Goal: Task Accomplishment & Management: Manage account settings

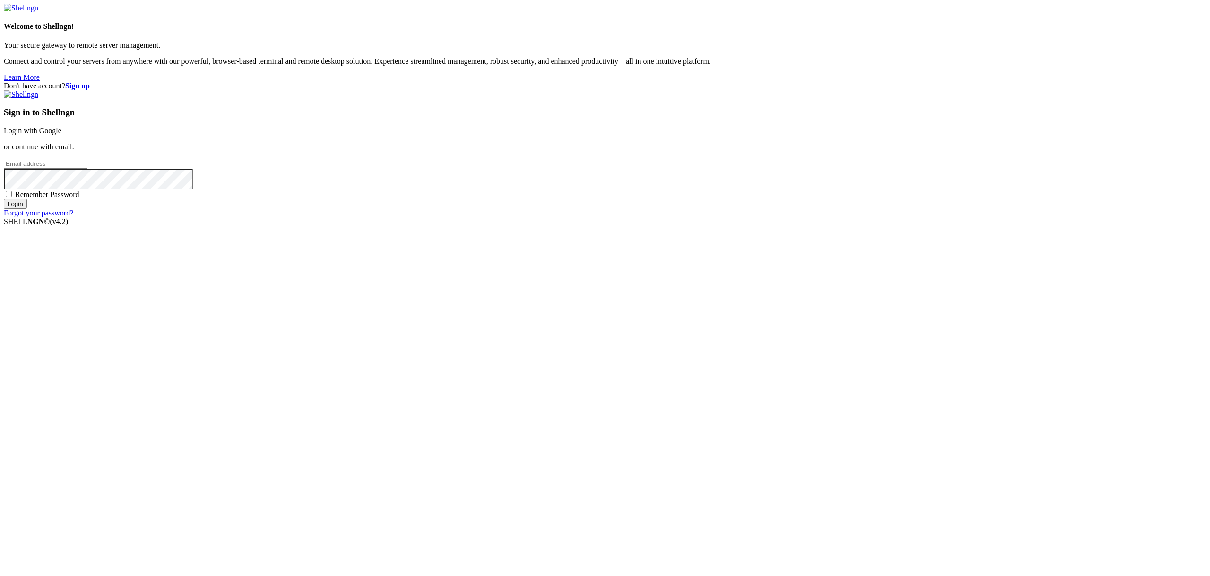
type input "[PERSON_NAME][EMAIL_ADDRESS][DOMAIN_NAME]"
click at [27, 209] on input "Login" at bounding box center [15, 204] width 23 height 10
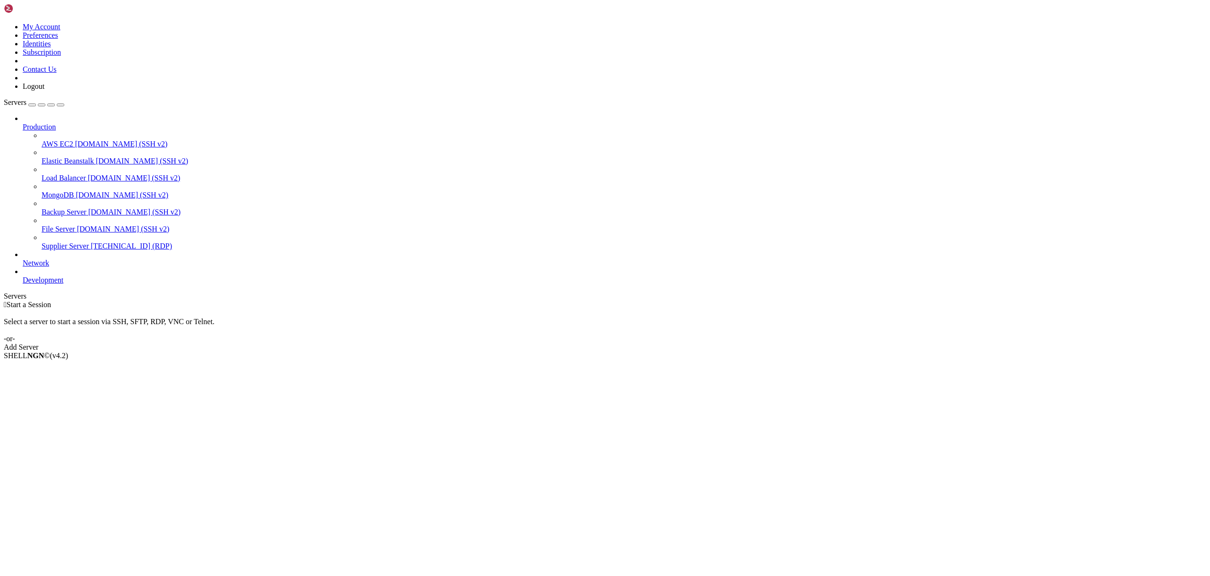
click at [61, 242] on span "Supplier Server" at bounding box center [65, 246] width 47 height 8
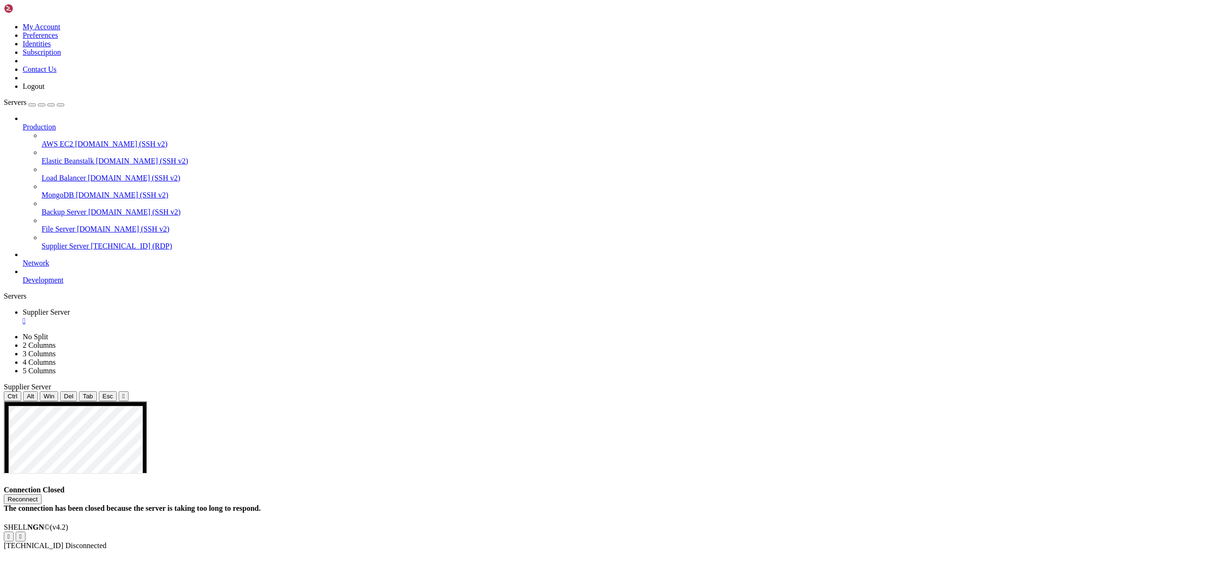
click at [42, 494] on button "Reconnect" at bounding box center [23, 499] width 38 height 10
click at [60, 242] on span "Supplier Server" at bounding box center [65, 246] width 47 height 8
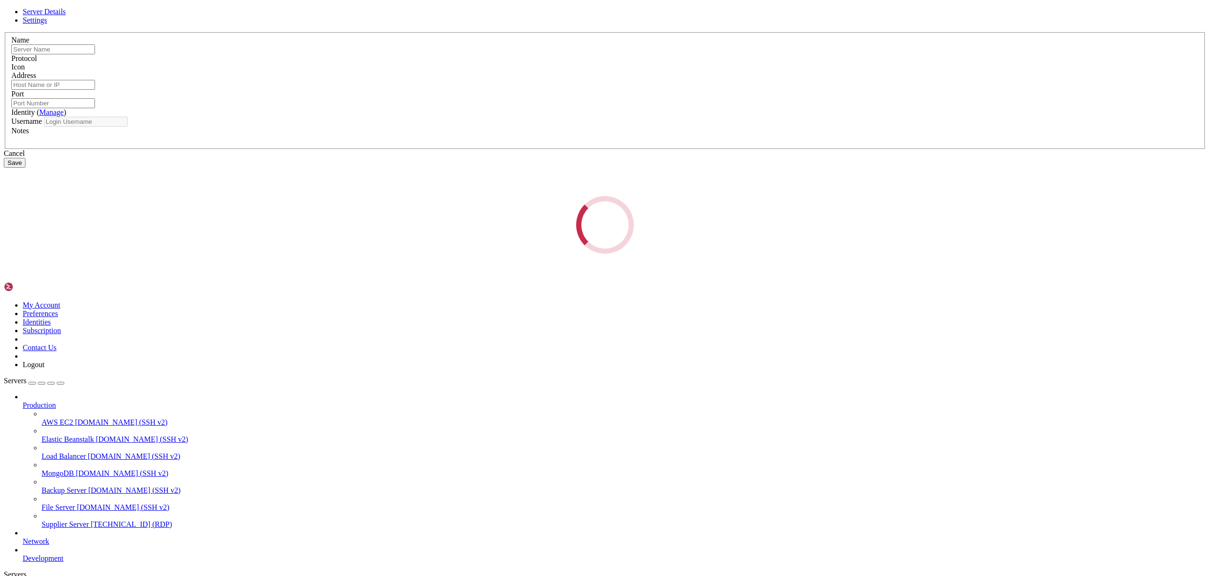
type input "Supplier Server"
type input "[TECHNICAL_ID]"
type input "55201"
type input "Administrator"
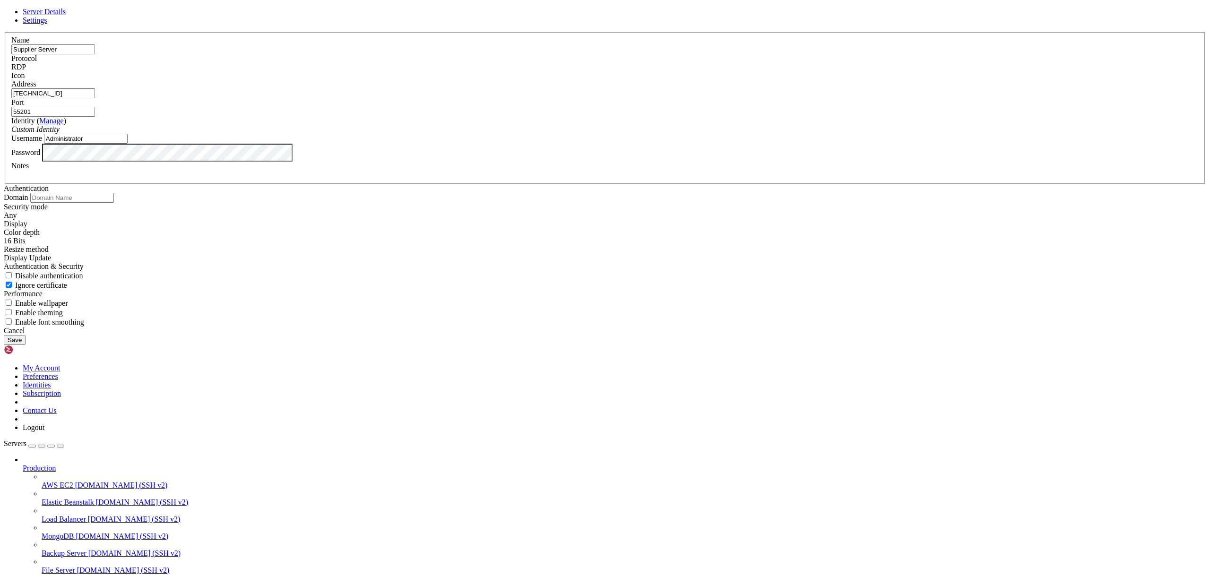
click at [497, 345] on div "Cancel Save" at bounding box center [605, 336] width 1202 height 18
click at [485, 345] on div "Cancel Save" at bounding box center [605, 336] width 1202 height 18
click at [26, 345] on button "Save" at bounding box center [15, 340] width 22 height 10
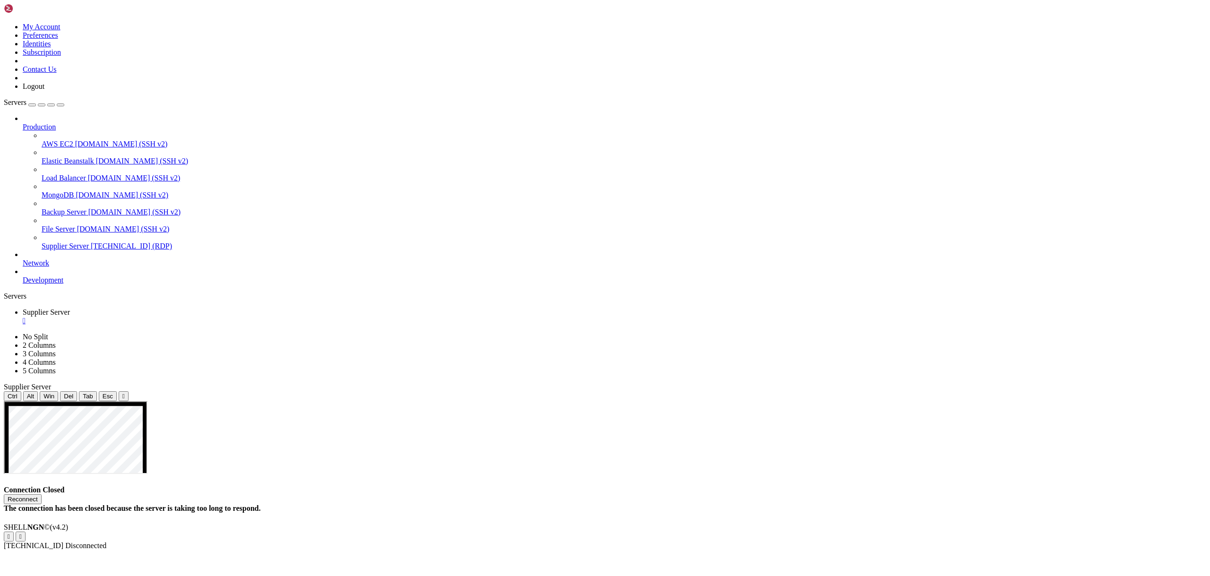
click at [42, 494] on button "Reconnect" at bounding box center [23, 499] width 38 height 10
click at [91, 242] on span "[TECHNICAL_ID] (RDP)" at bounding box center [131, 246] width 81 height 8
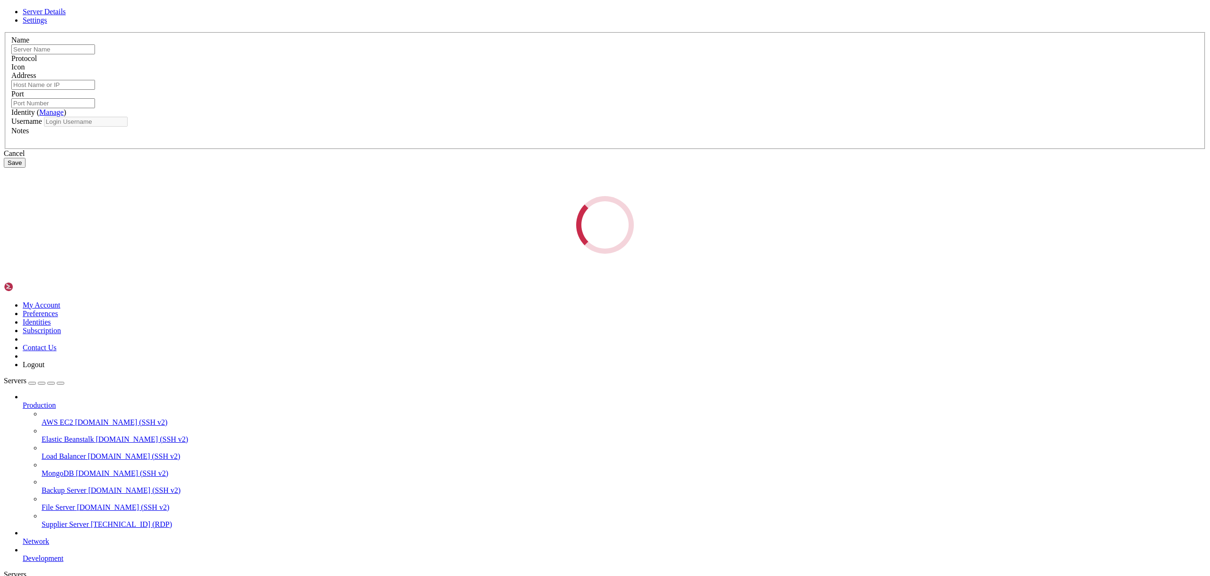
type input "Supplier Server"
type input "[TECHNICAL_ID]"
type input "55201"
type input "Administrator"
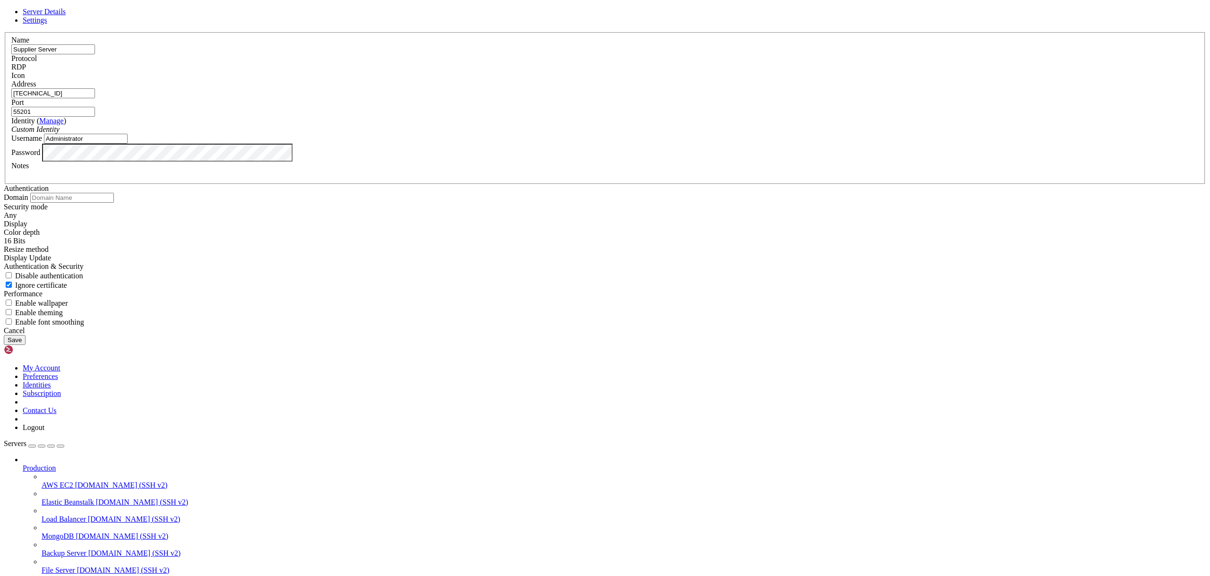
click at [40, 156] on label "Password" at bounding box center [25, 152] width 29 height 8
click at [26, 345] on button "Save" at bounding box center [15, 340] width 22 height 10
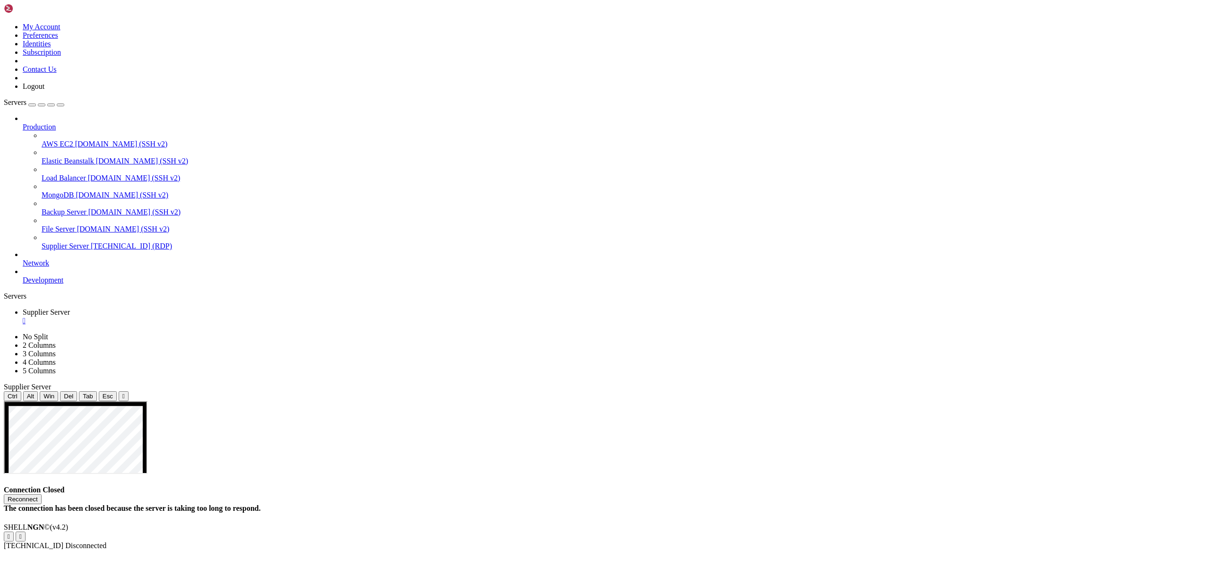
click at [42, 494] on button "Reconnect" at bounding box center [23, 499] width 38 height 10
click at [658, 486] on div "Connection Closed Reconnect The connection has been closed because the server i…" at bounding box center [605, 499] width 1202 height 27
click at [42, 494] on button "Reconnect" at bounding box center [23, 499] width 38 height 10
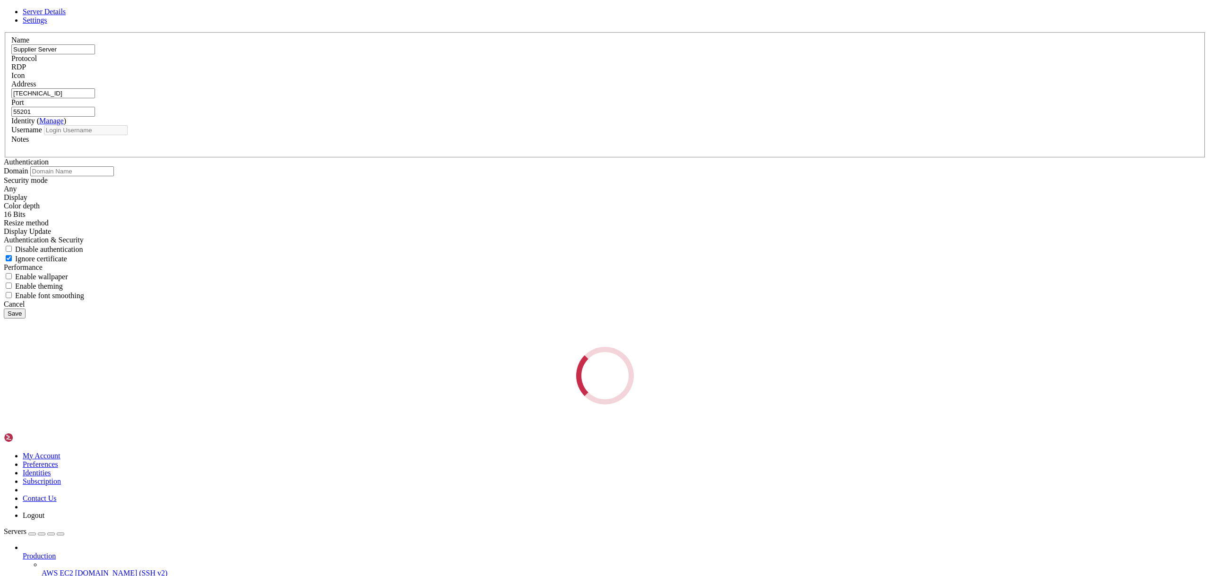
type input "Administrator"
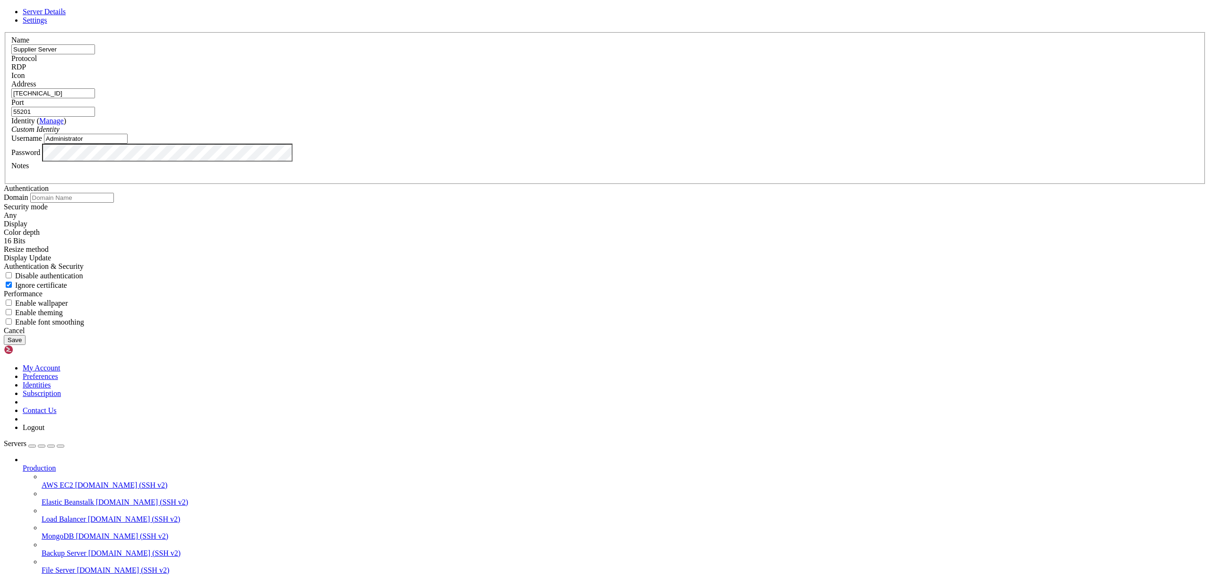
click at [552, 162] on div "Password" at bounding box center [604, 153] width 1187 height 18
click at [26, 345] on button "Save" at bounding box center [15, 340] width 22 height 10
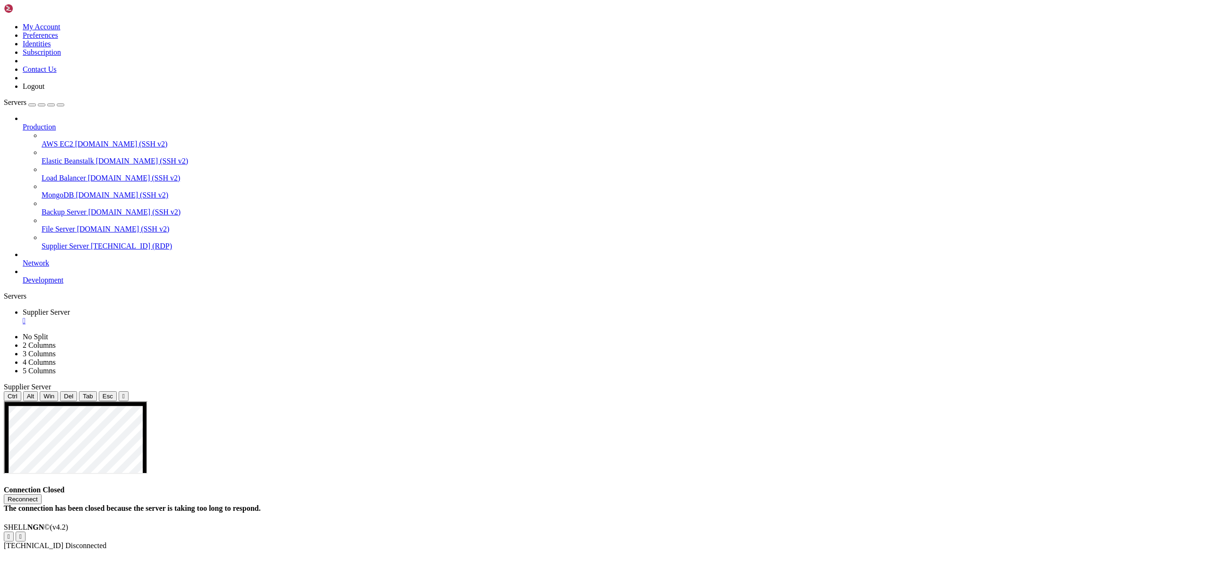
click at [83, 242] on span "Supplier Server" at bounding box center [65, 246] width 47 height 8
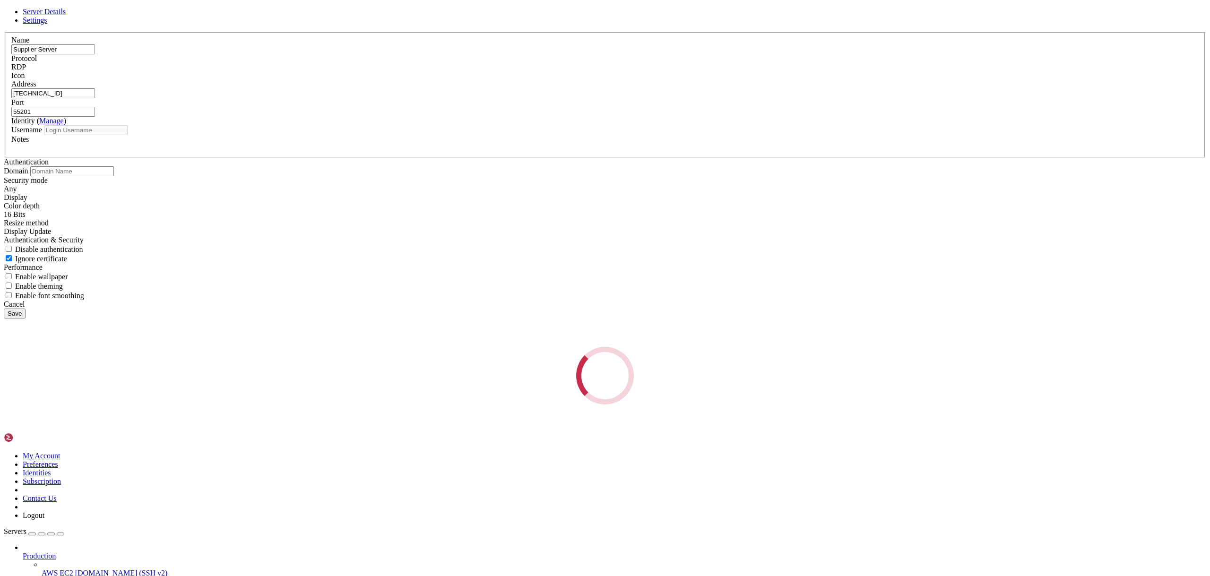
type input "Administrator"
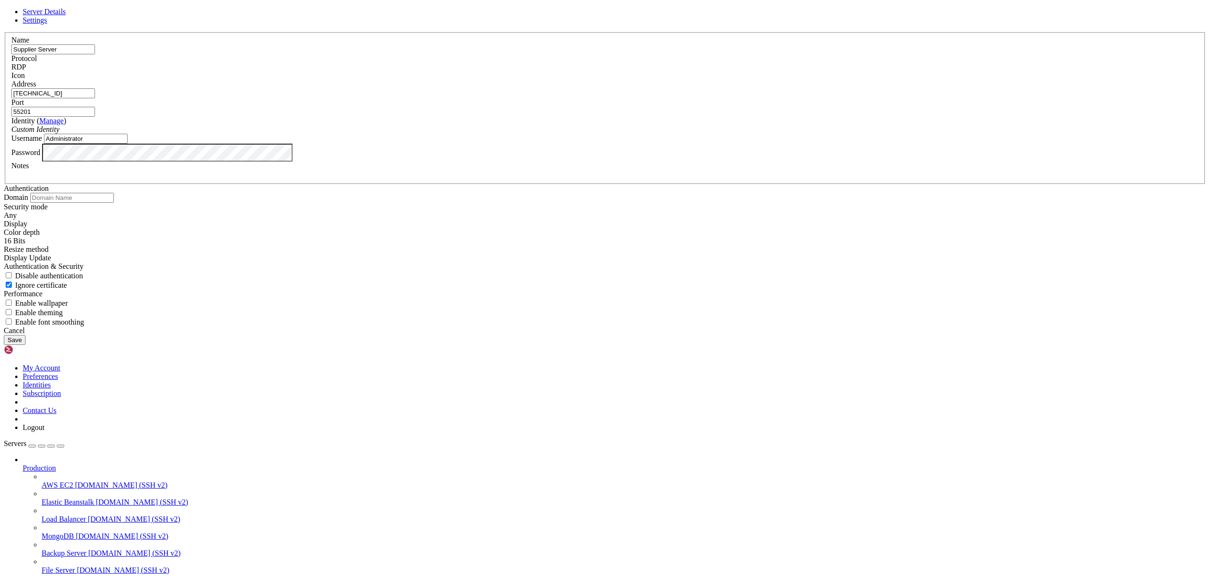
click at [26, 345] on button "Save" at bounding box center [15, 340] width 22 height 10
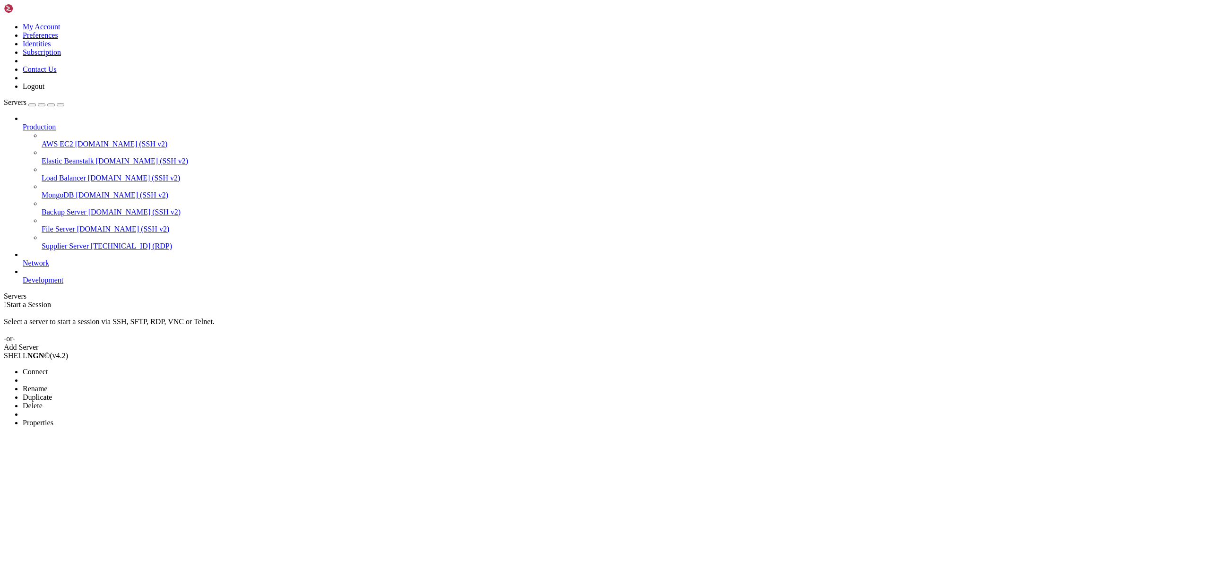
click at [53, 419] on span "Properties" at bounding box center [38, 423] width 31 height 8
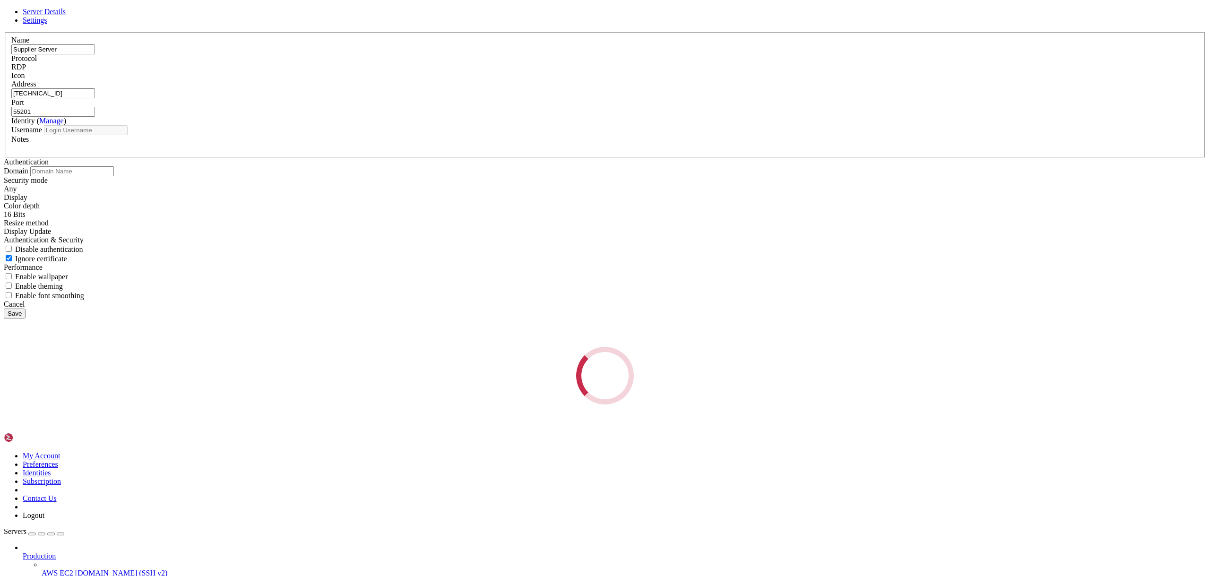
type input "Administrator"
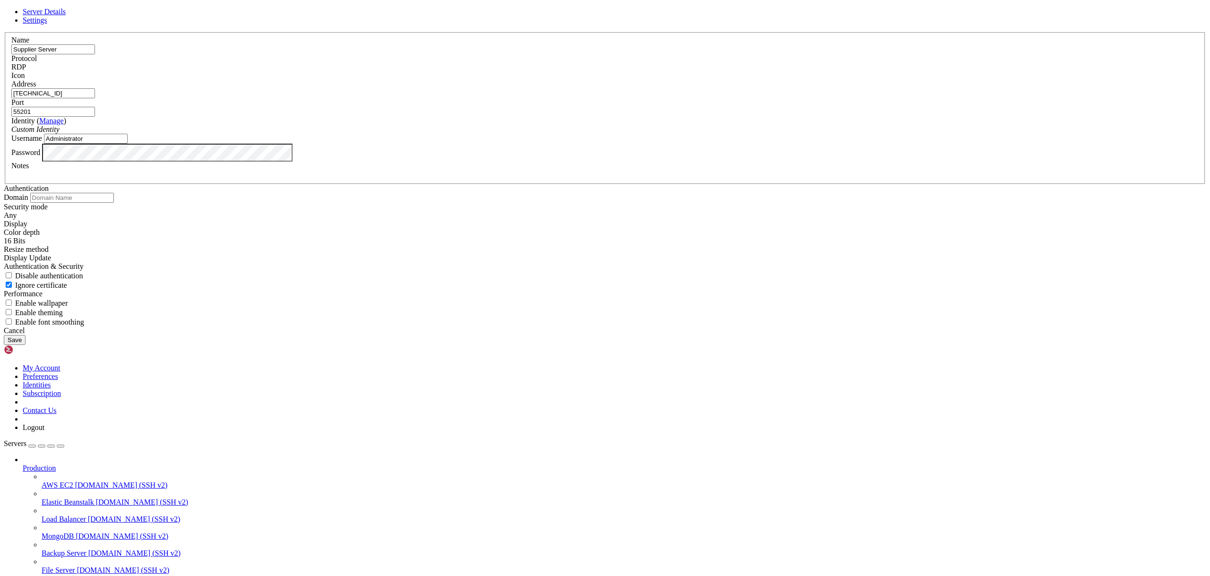
click at [439, 327] on div "Server Details Settings Name Supplier Server Protocol RDP Icon" at bounding box center [605, 176] width 1202 height 337
click at [472, 327] on div "Name Supplier Server Protocol RDP Icon Address [TECHNICAL_ID] ( Manage" at bounding box center [605, 179] width 1202 height 294
click at [26, 345] on button "Save" at bounding box center [15, 340] width 22 height 10
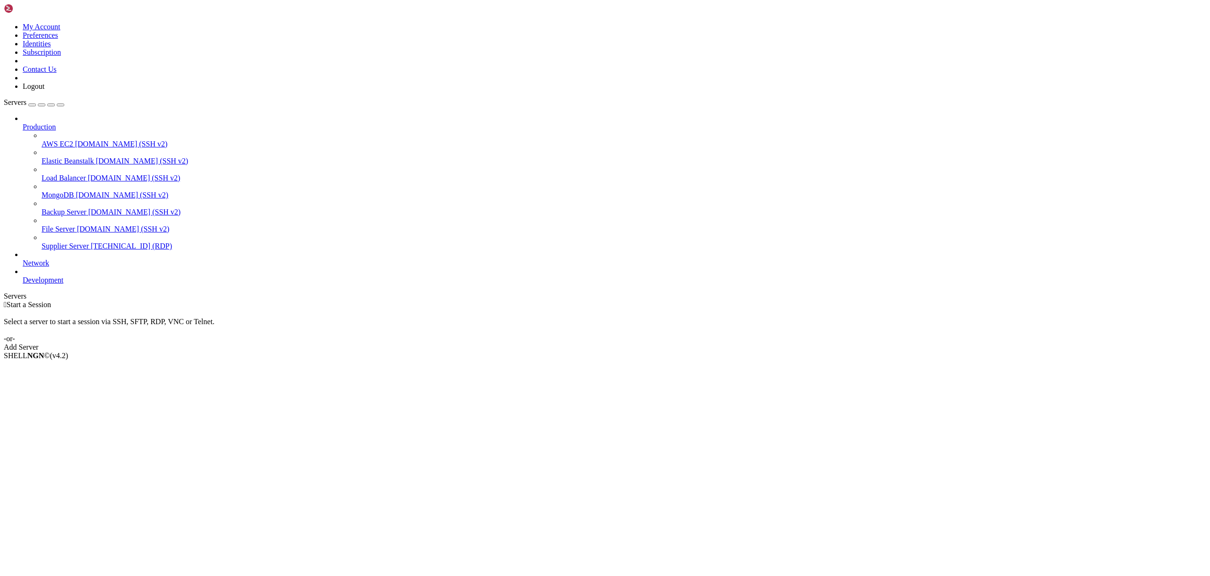
click at [61, 242] on span "Supplier Server" at bounding box center [65, 246] width 47 height 8
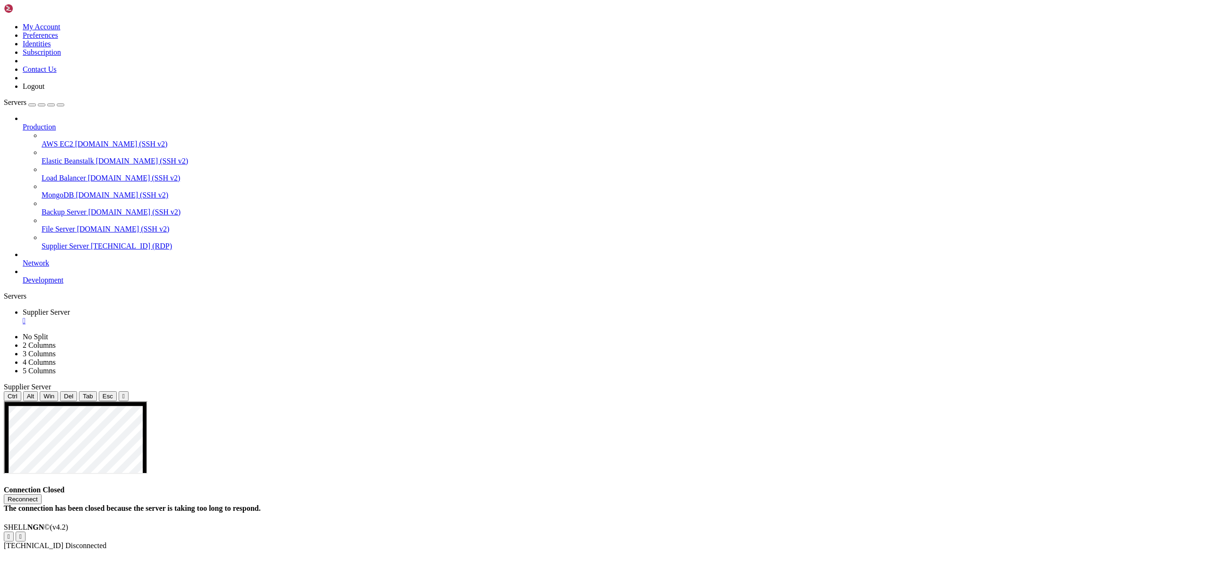
click at [42, 494] on button "Reconnect" at bounding box center [23, 499] width 38 height 10
click at [66, 242] on span "Supplier Server" at bounding box center [65, 246] width 47 height 8
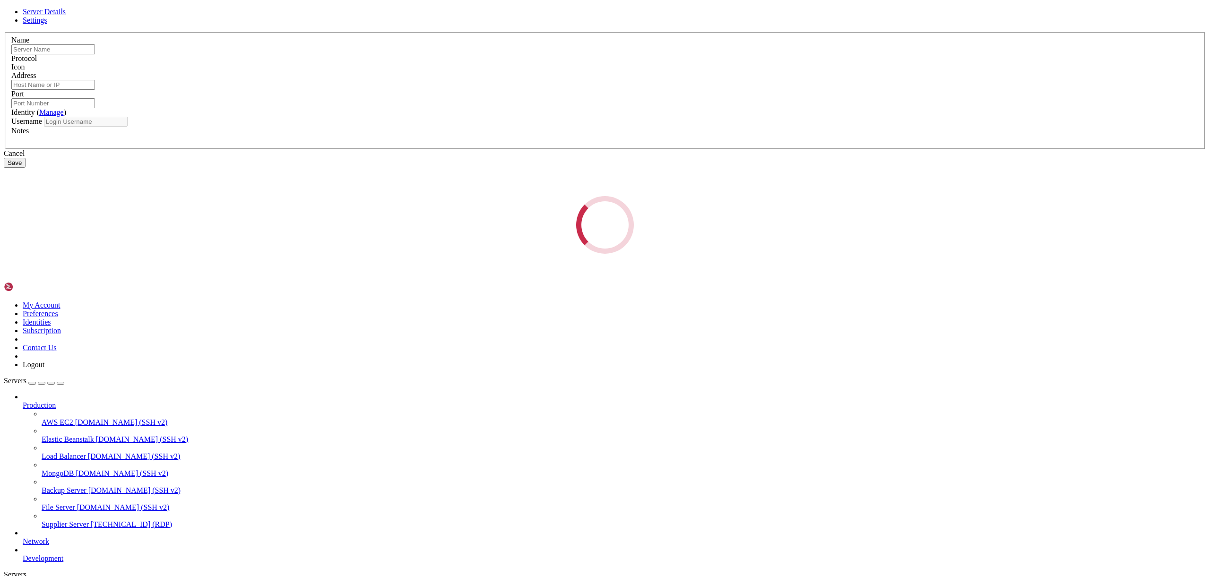
type input "Supplier Server"
type input "[TECHNICAL_ID]"
type input "55201"
type input "Administrator"
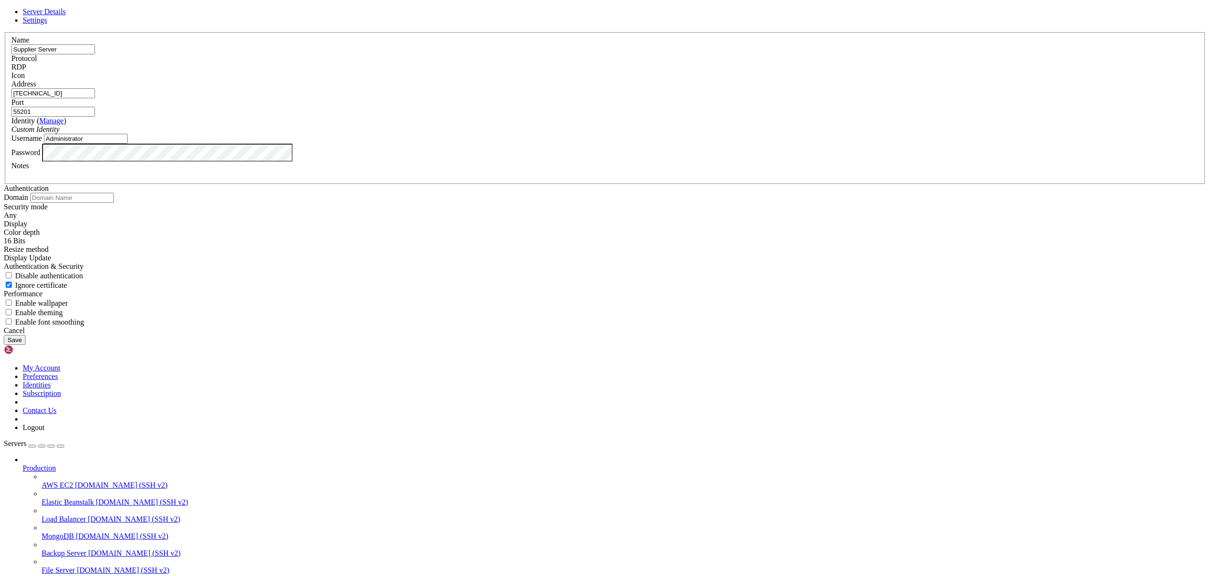
click at [40, 156] on label "Password" at bounding box center [25, 152] width 29 height 8
click at [26, 345] on button "Save" at bounding box center [15, 340] width 22 height 10
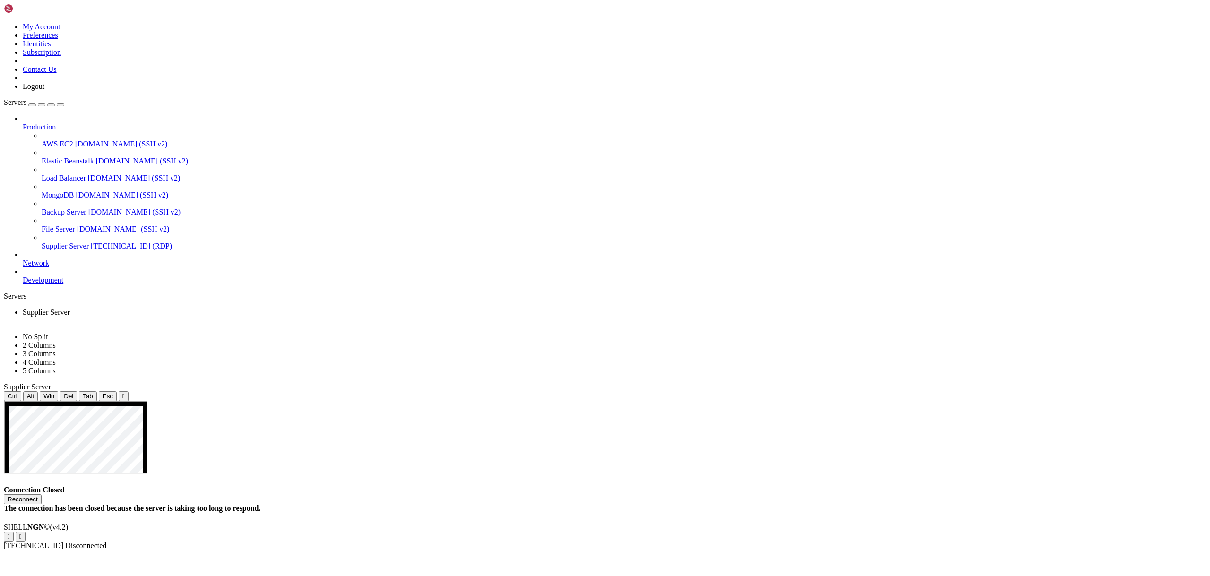
click at [42, 494] on button "Reconnect" at bounding box center [23, 499] width 38 height 10
click at [91, 242] on span "[TECHNICAL_ID] (RDP)" at bounding box center [131, 246] width 81 height 8
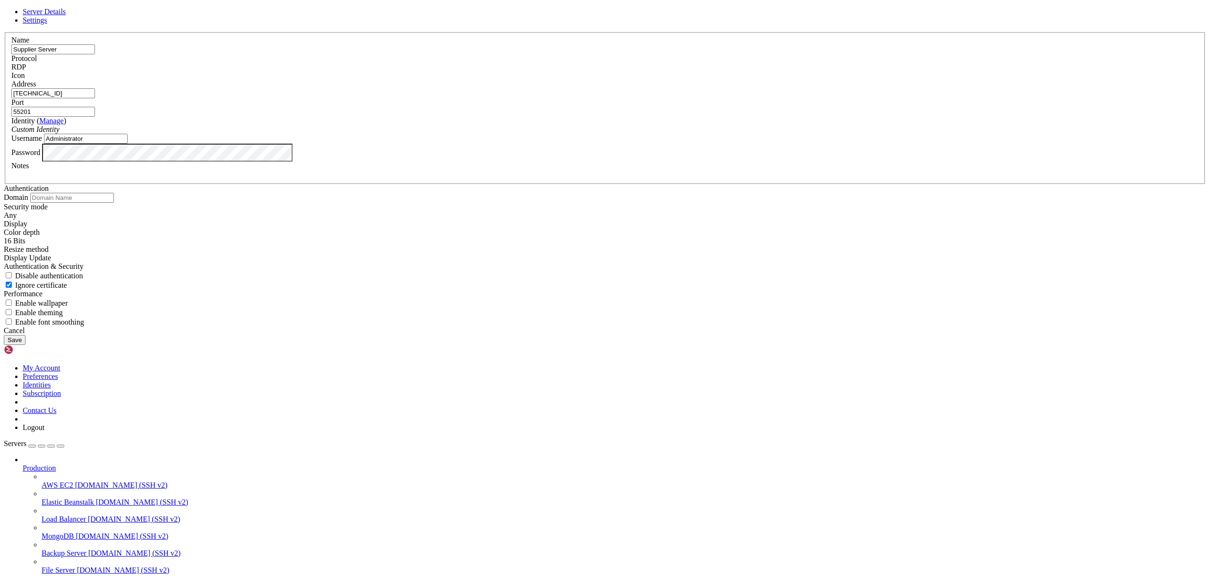
click at [573, 134] on div "Custom Identity" at bounding box center [604, 129] width 1187 height 9
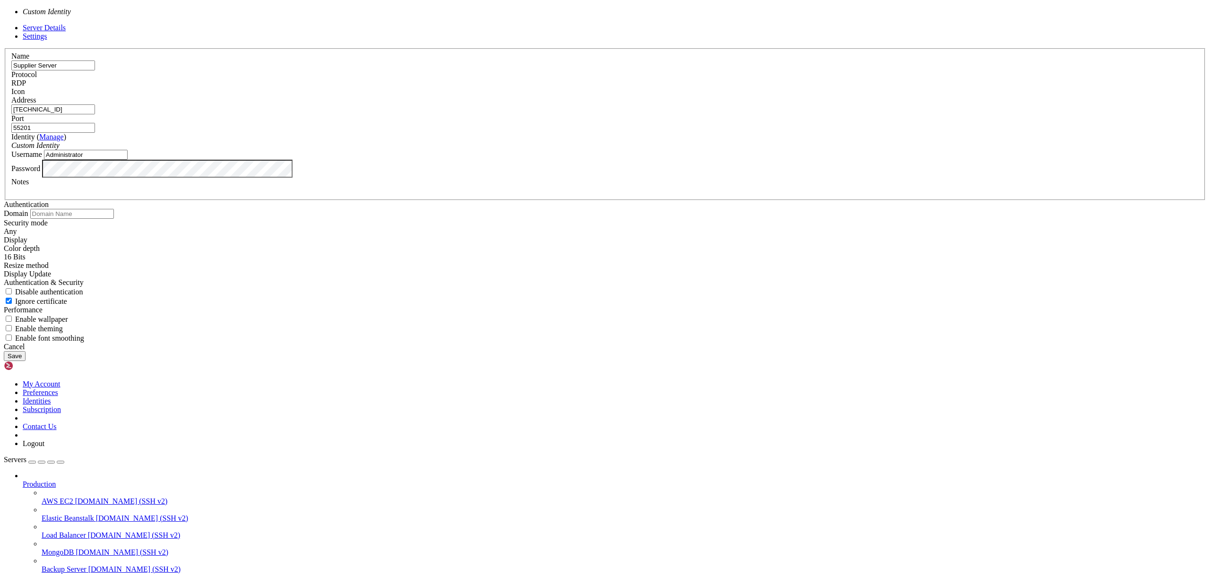
click at [573, 150] on div "Custom Identity" at bounding box center [604, 145] width 1187 height 9
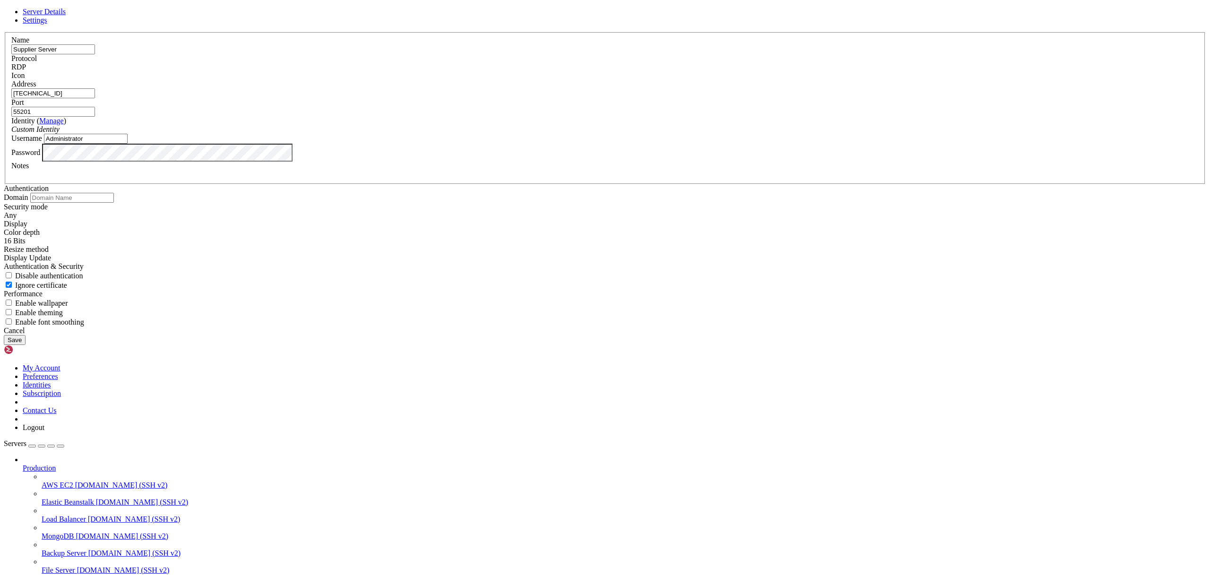
click at [128, 144] on input "Administrator" at bounding box center [86, 139] width 84 height 10
click at [95, 98] on input "[TECHNICAL_ID]" at bounding box center [53, 93] width 84 height 10
